Goal: Find specific page/section: Find specific page/section

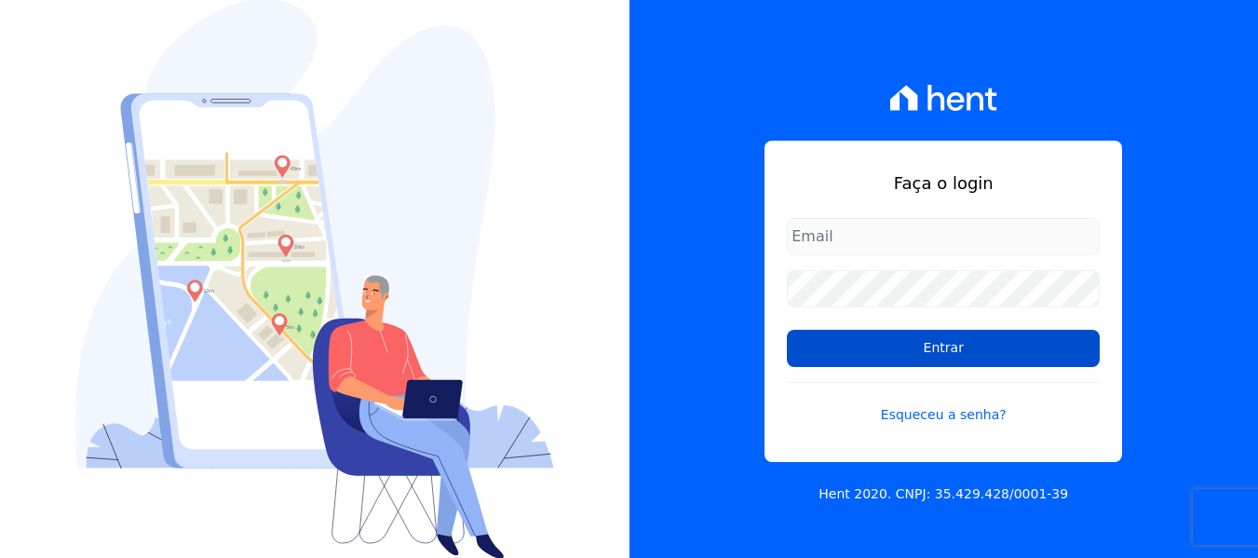
type input "contato@condominioalexandria.com.br"
click at [984, 345] on input "Entrar" at bounding box center [943, 348] width 313 height 37
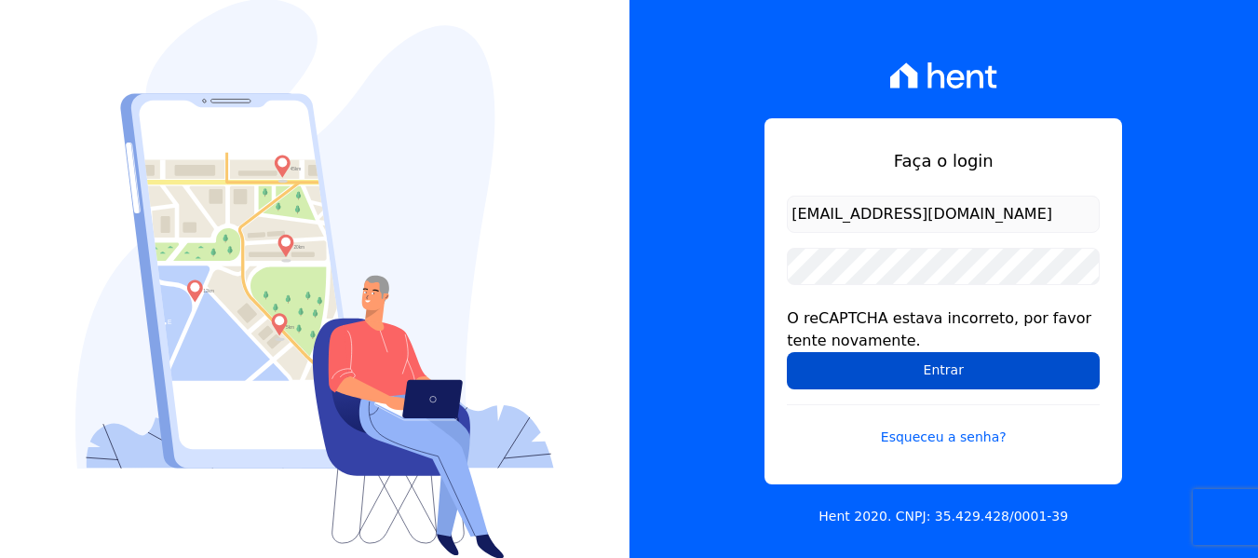
click at [950, 368] on input "Entrar" at bounding box center [943, 370] width 313 height 37
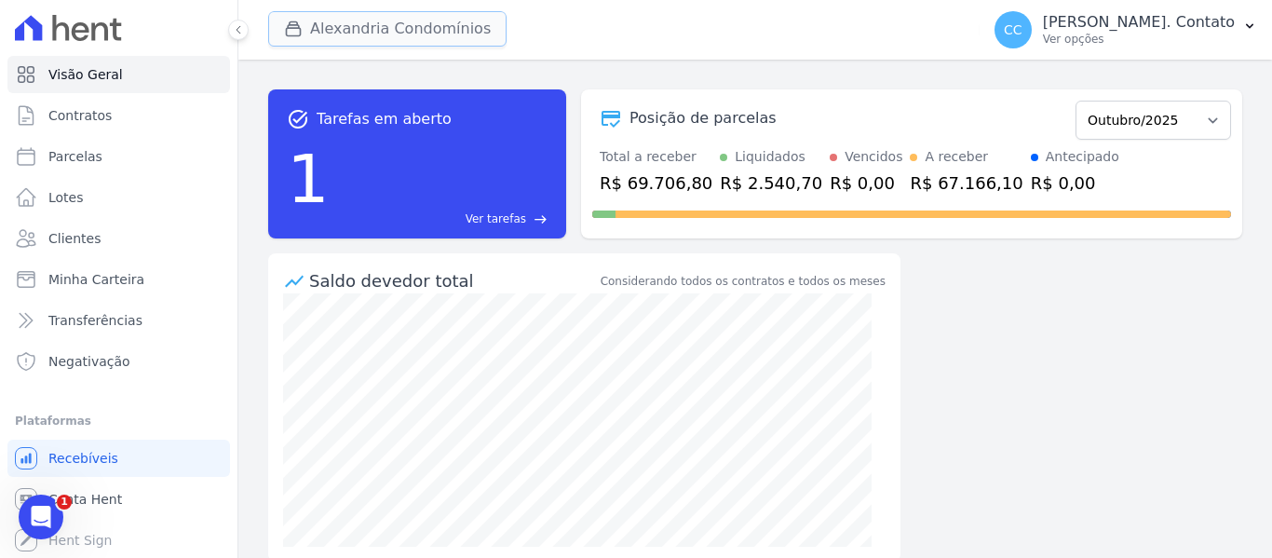
click at [362, 15] on button "Alexandria Condomínios" at bounding box center [387, 28] width 238 height 35
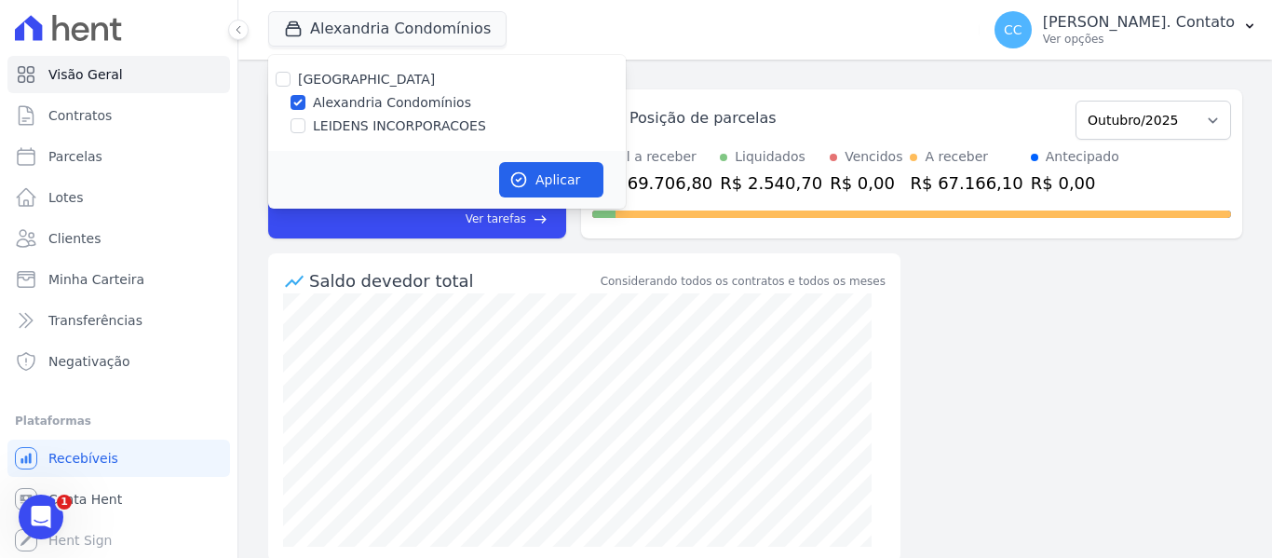
click at [288, 71] on div at bounding box center [283, 79] width 15 height 19
click at [290, 79] on input "[GEOGRAPHIC_DATA]" at bounding box center [283, 79] width 15 height 15
checkbox input "true"
click at [596, 171] on button "Aplicar" at bounding box center [551, 179] width 104 height 35
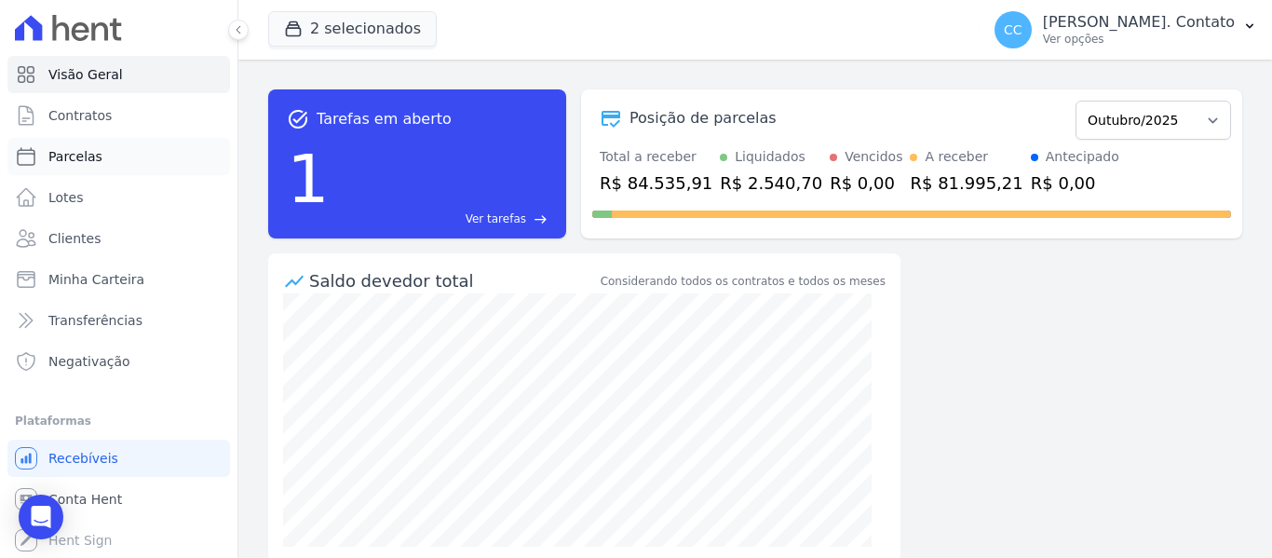
click at [67, 162] on span "Parcelas" at bounding box center [75, 156] width 54 height 19
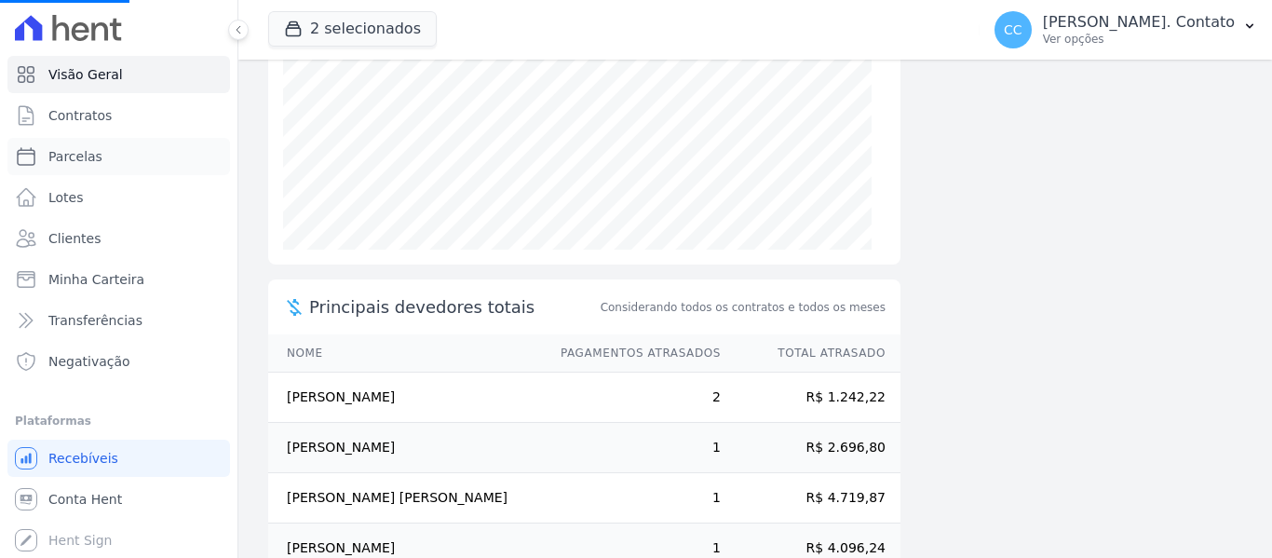
scroll to position [393, 0]
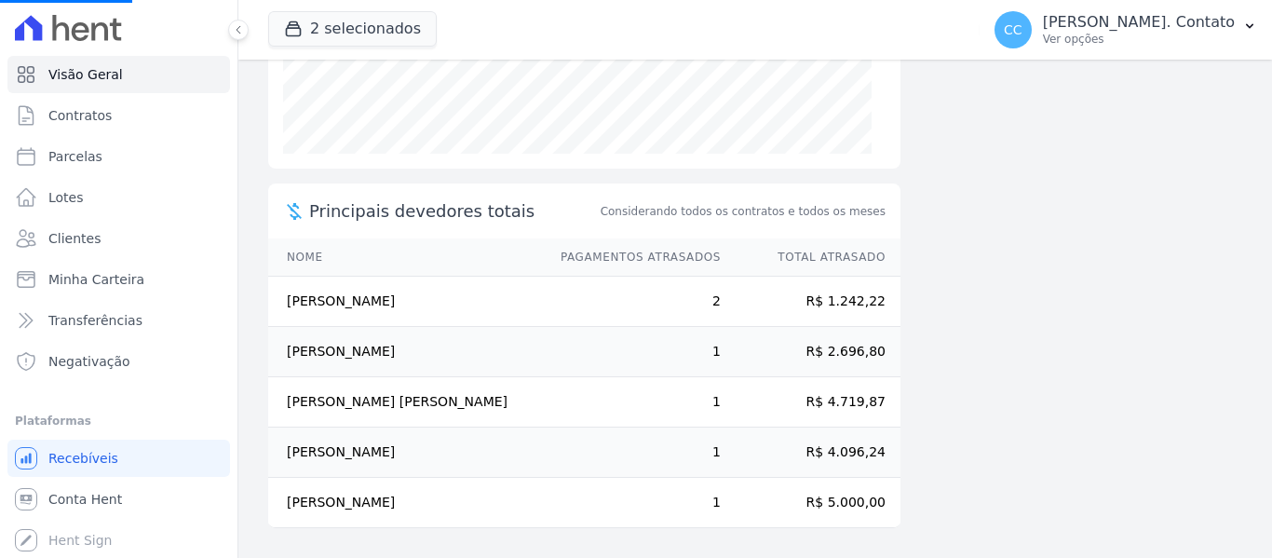
select select
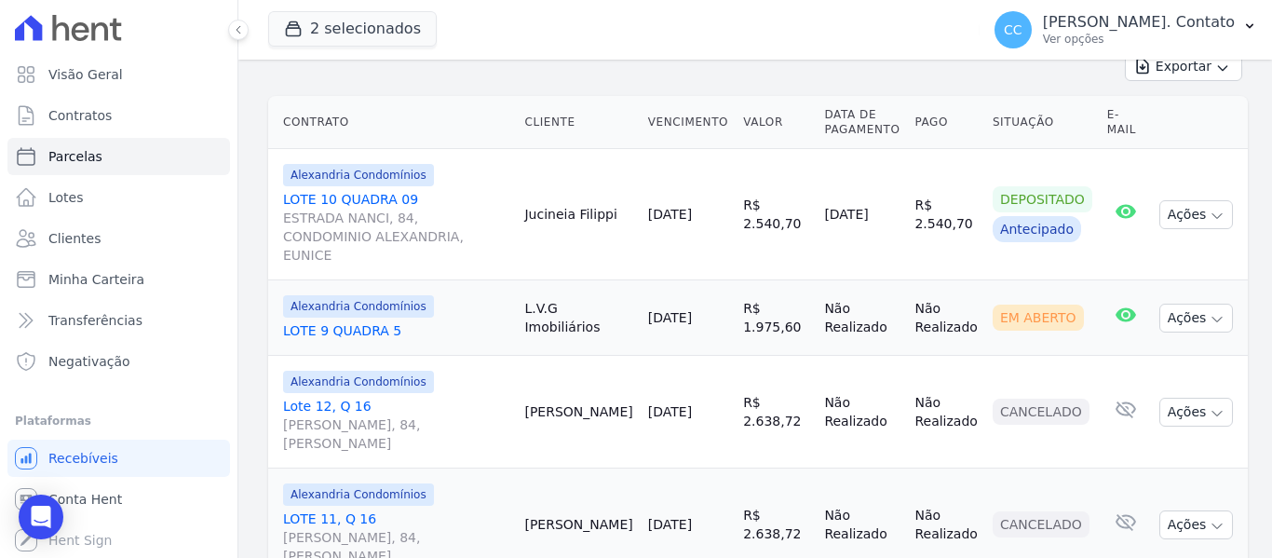
scroll to position [279, 0]
